Goal: Task Accomplishment & Management: Manage account settings

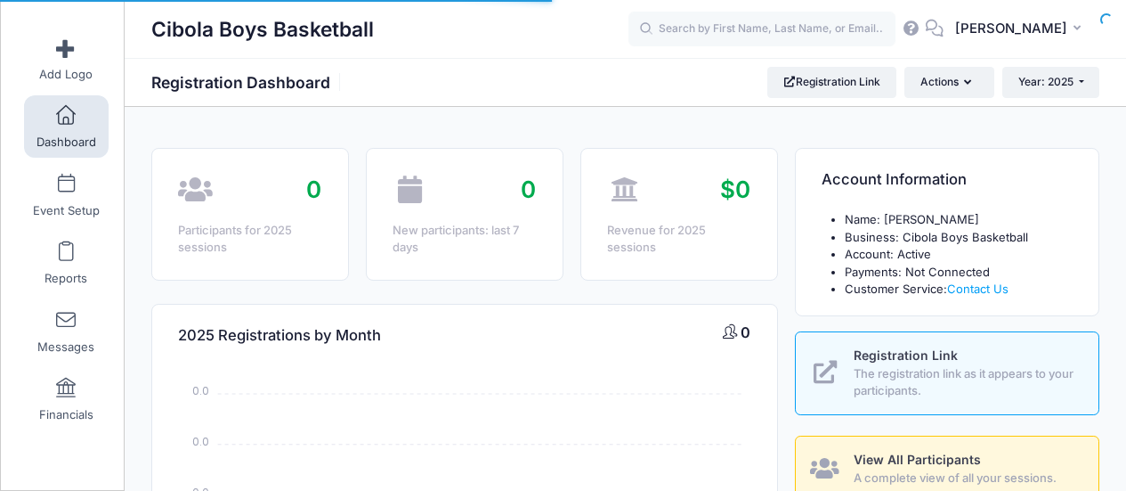
select select
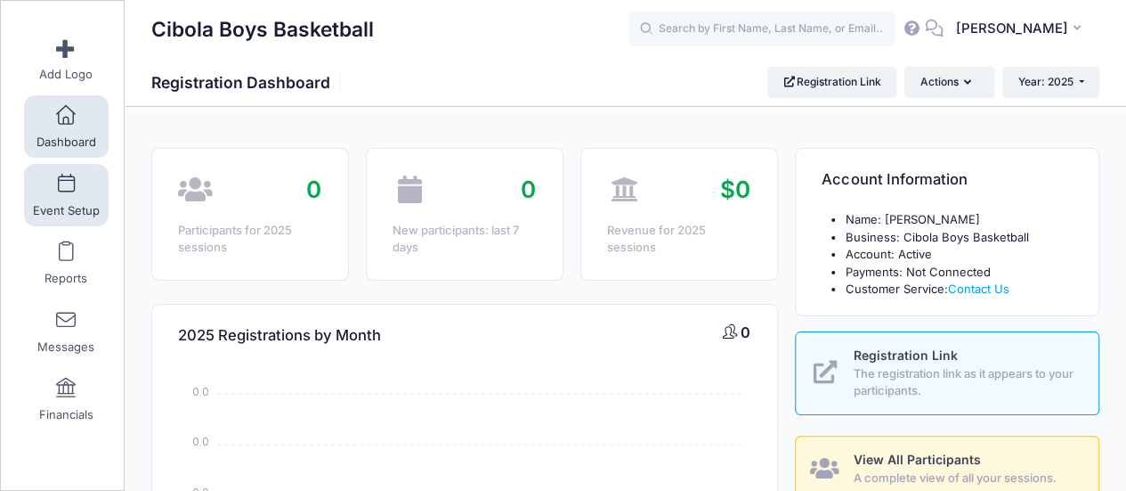
click at [66, 193] on span at bounding box center [66, 185] width 0 height 20
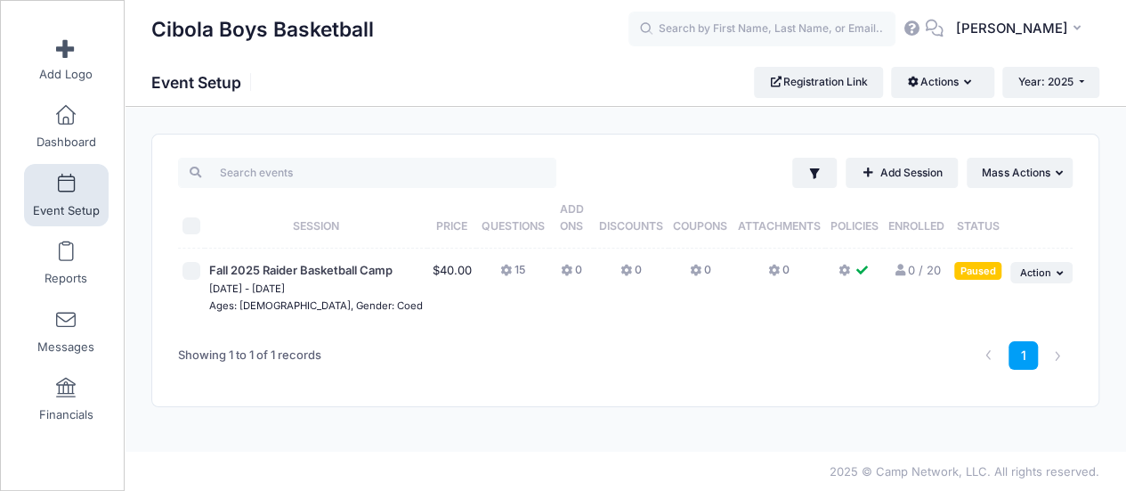
click at [916, 273] on link "0 / 20 Full" at bounding box center [916, 270] width 47 height 14
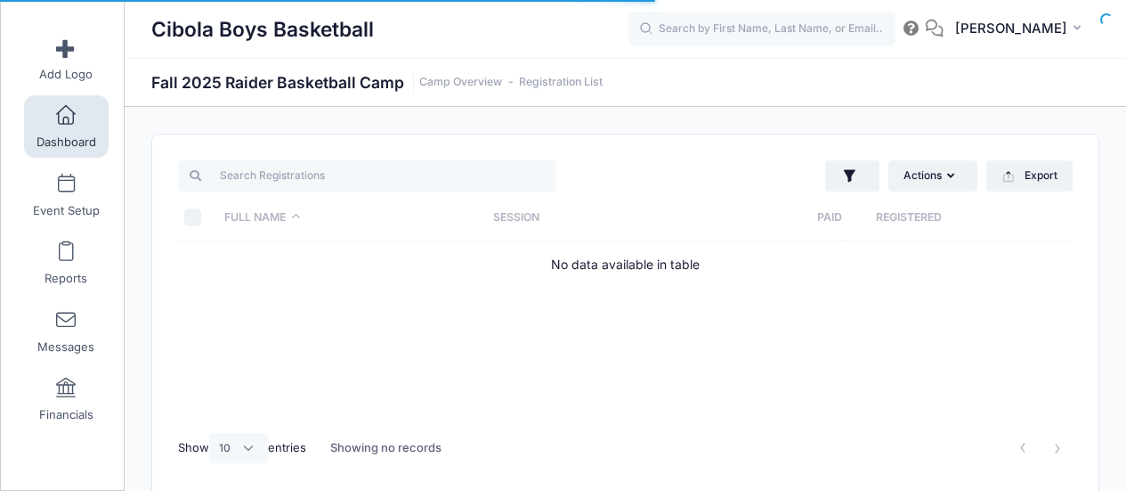
select select "10"
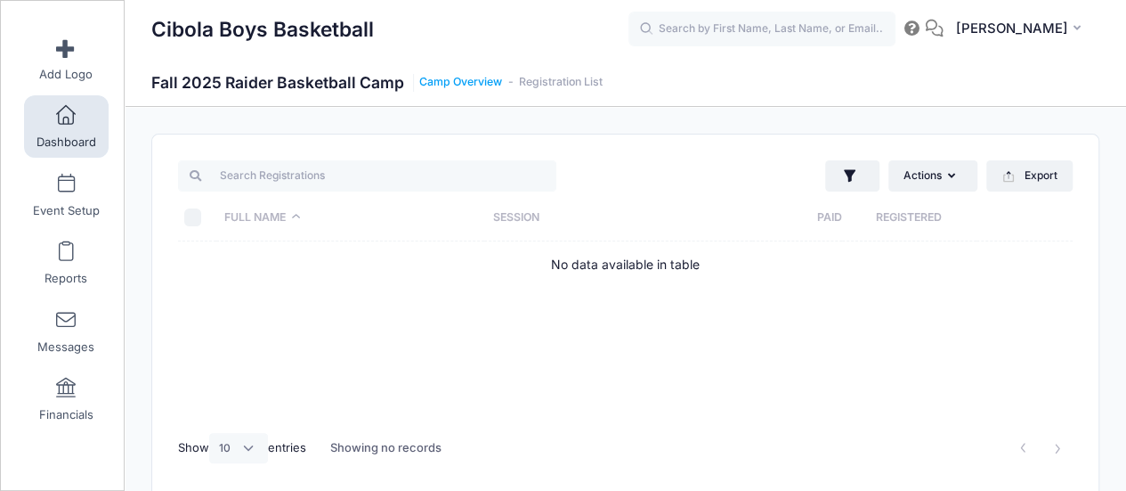
click at [456, 83] on link "Camp Overview" at bounding box center [460, 82] width 83 height 13
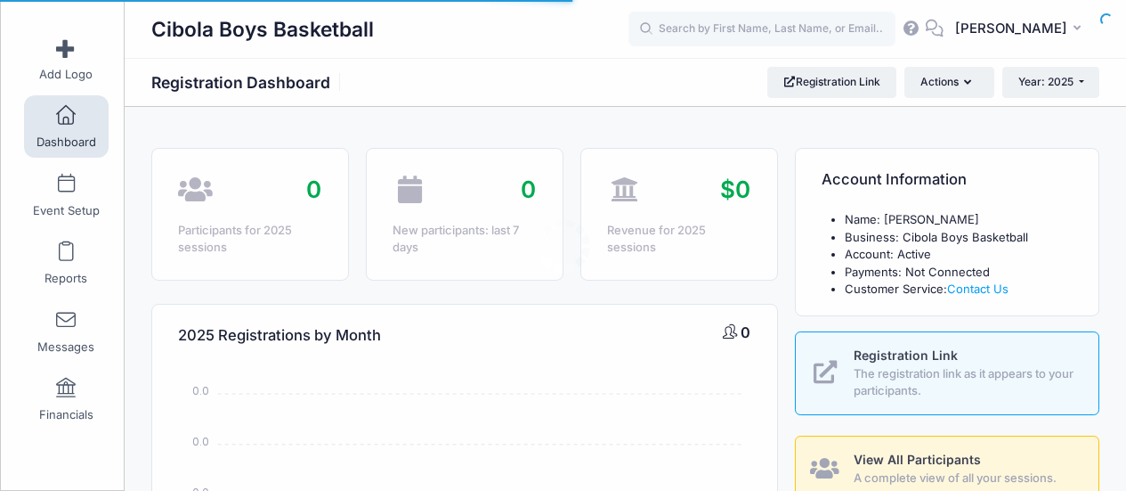
select select
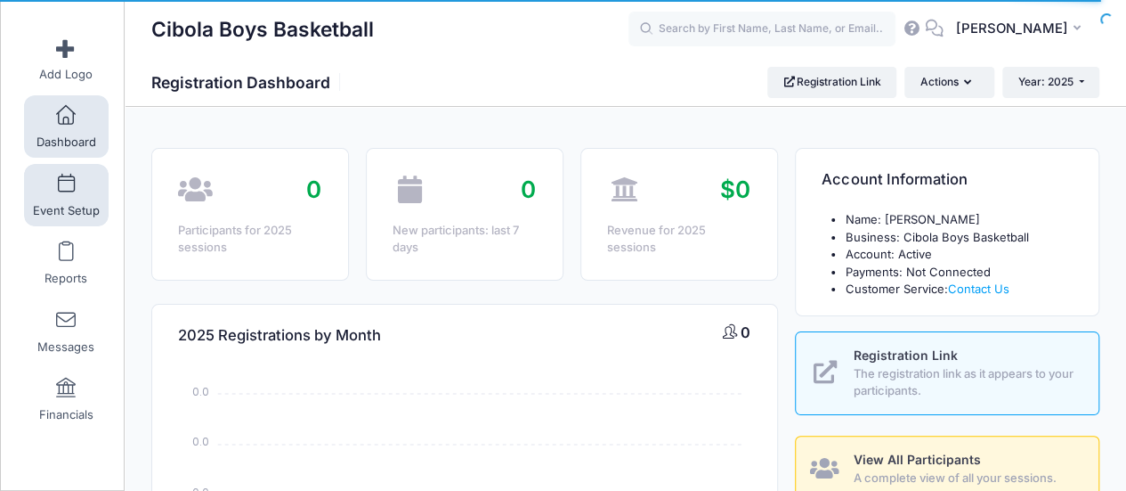
click at [50, 193] on link "Event Setup" at bounding box center [66, 195] width 85 height 62
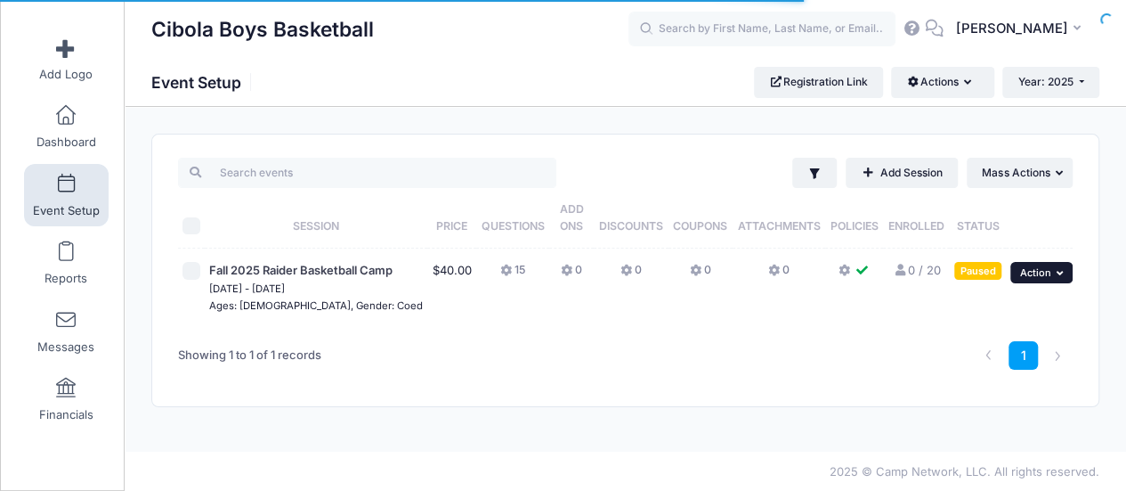
click at [1052, 276] on button "... Action" at bounding box center [1042, 272] width 62 height 21
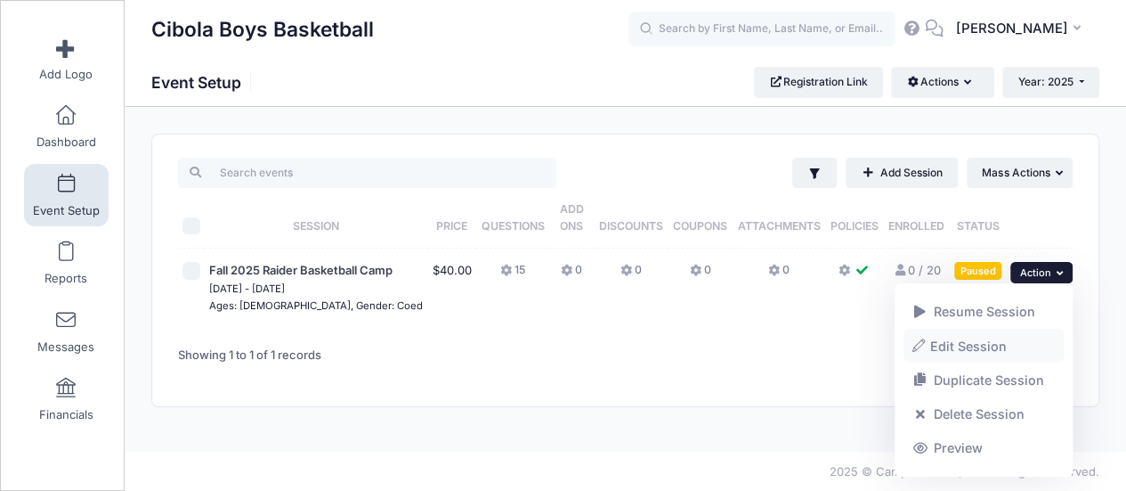
click at [969, 348] on link "Edit Session" at bounding box center [984, 346] width 161 height 34
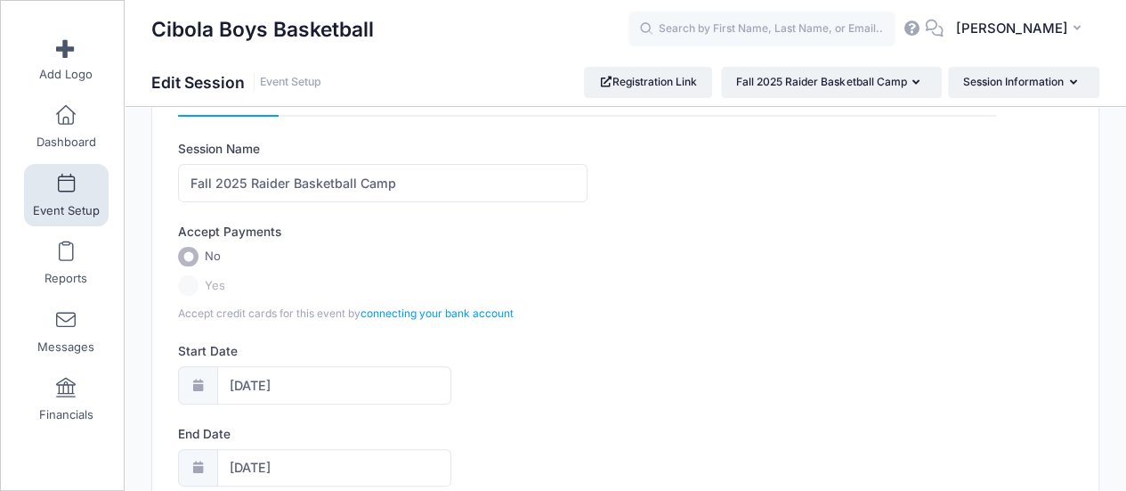
scroll to position [89, 0]
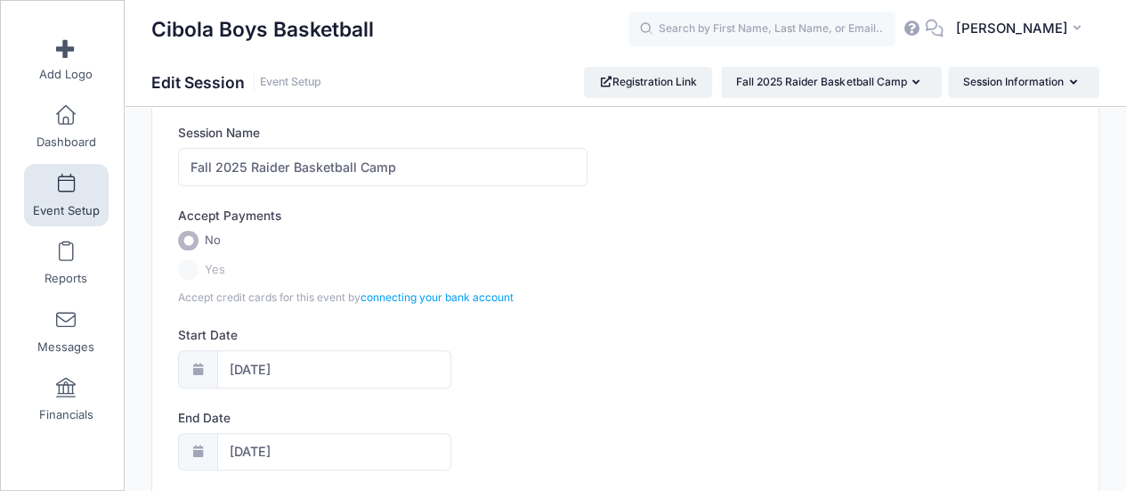
click at [189, 259] on label "Yes" at bounding box center [587, 269] width 818 height 20
click at [465, 293] on link "connecting your bank account" at bounding box center [437, 296] width 153 height 13
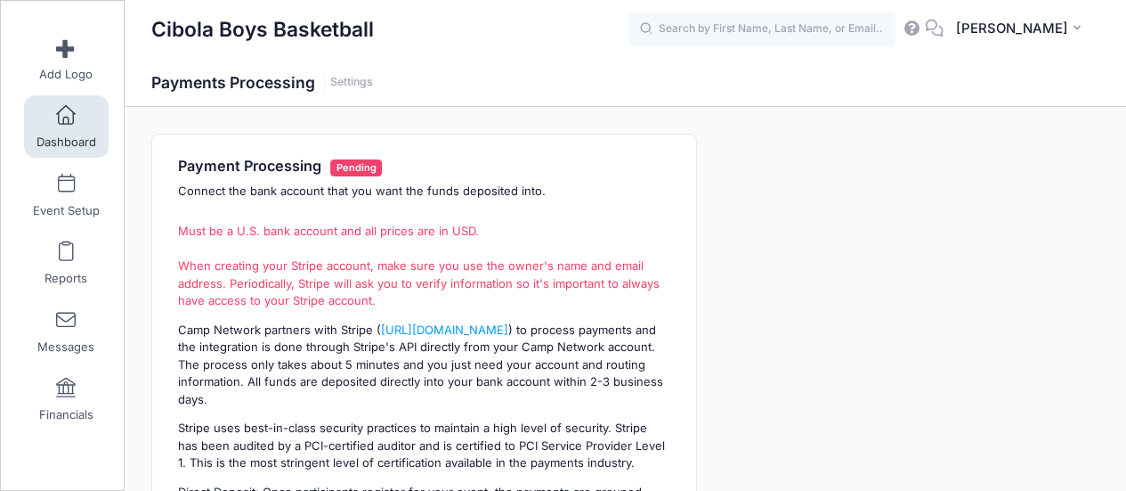
click at [61, 126] on link "Dashboard" at bounding box center [66, 126] width 85 height 62
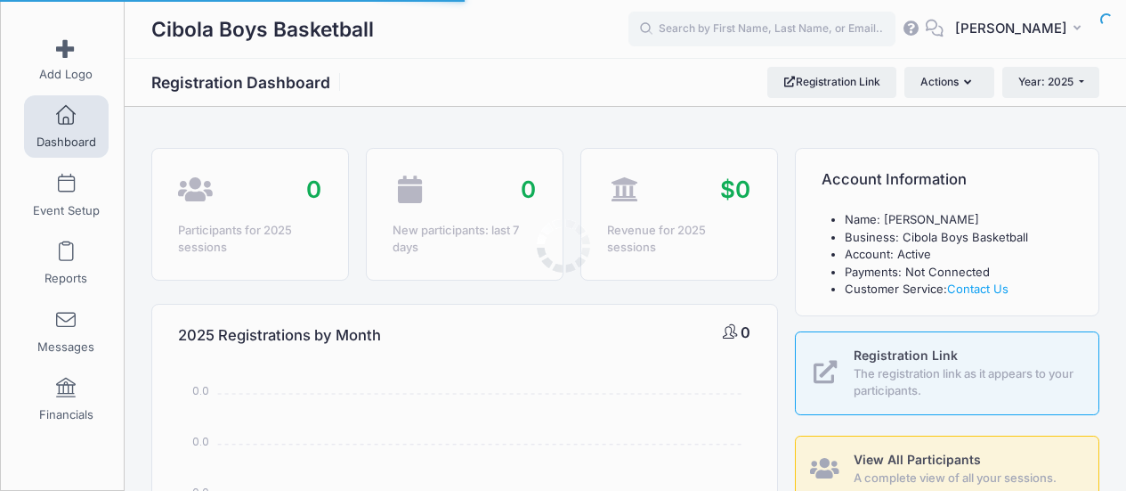
select select
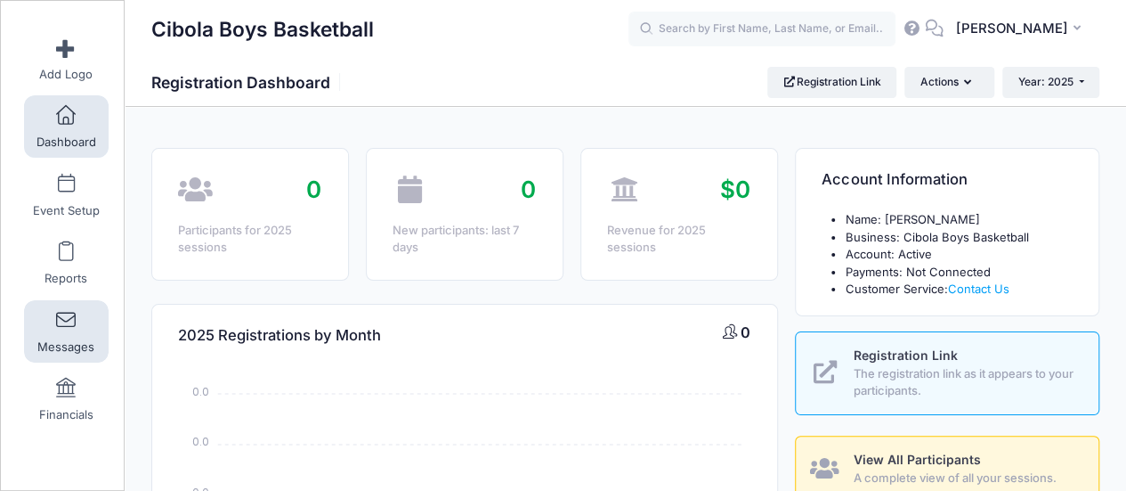
click at [61, 330] on link "Messages" at bounding box center [66, 331] width 85 height 62
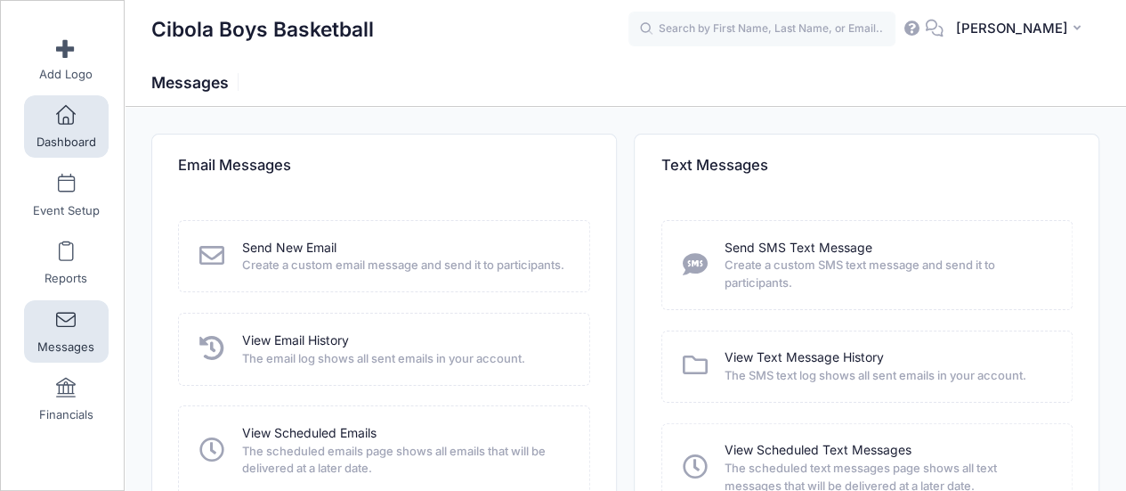
click at [66, 109] on span at bounding box center [66, 116] width 0 height 20
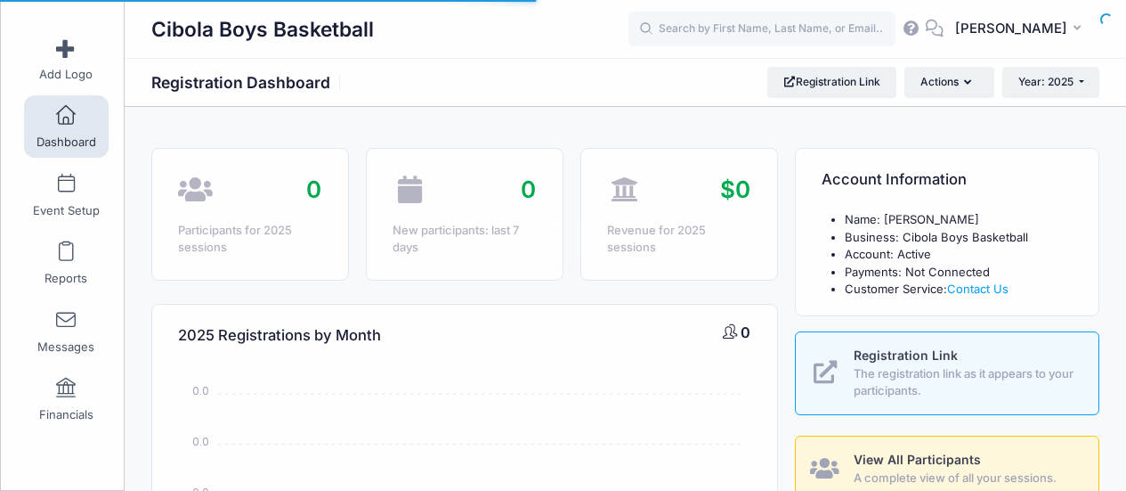
select select
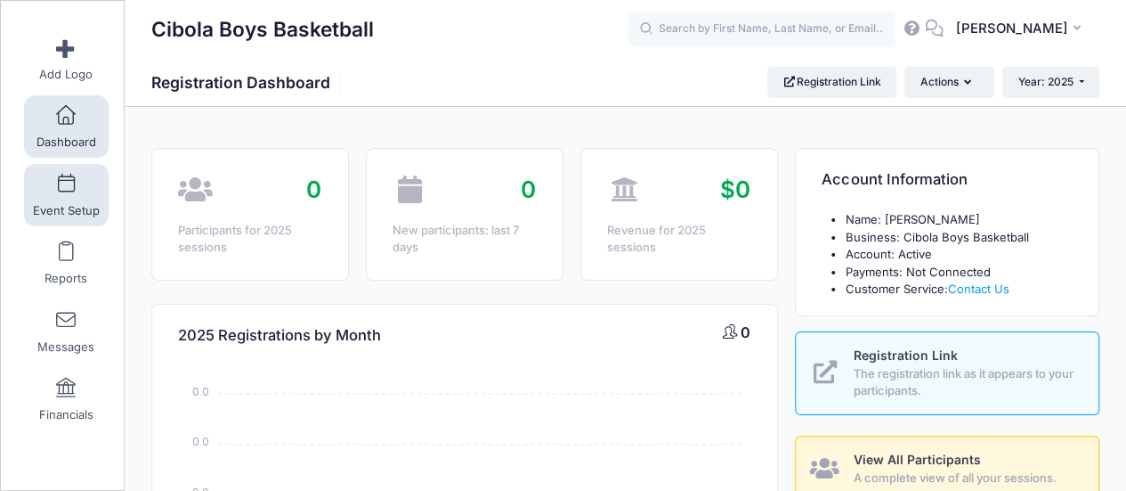
click at [66, 184] on span at bounding box center [66, 185] width 0 height 20
